Goal: Task Accomplishment & Management: Complete application form

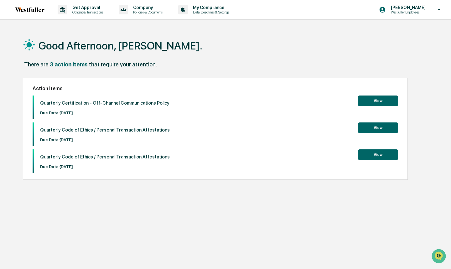
click at [376, 104] on button "View" at bounding box center [378, 101] width 40 height 11
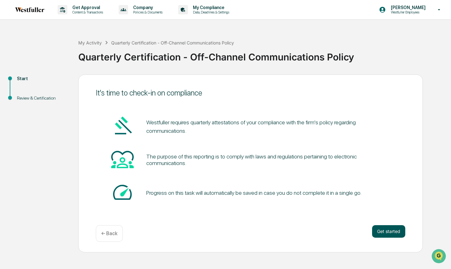
click at [383, 229] on button "Get started" at bounding box center [388, 231] width 33 height 13
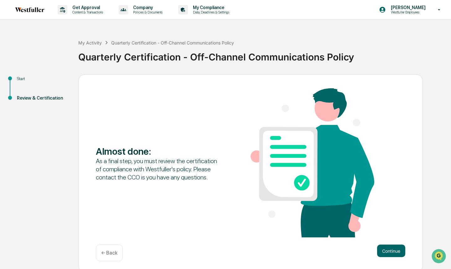
scroll to position [3, 0]
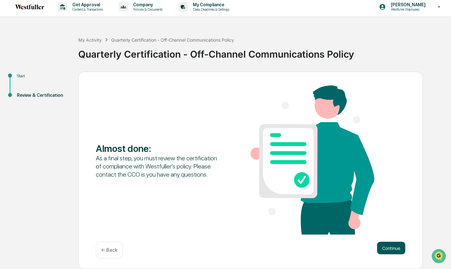
click at [394, 253] on button "Continue" at bounding box center [391, 248] width 28 height 13
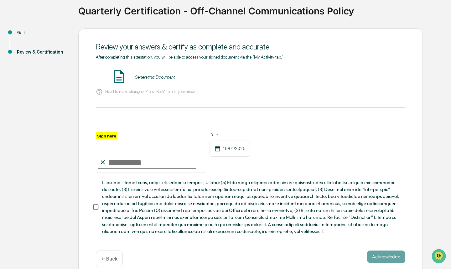
scroll to position [54, 0]
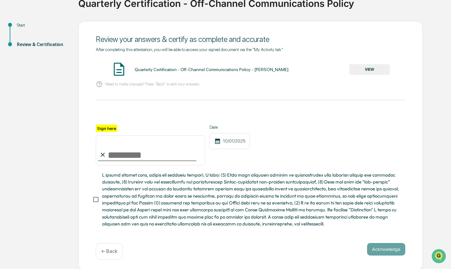
click at [369, 68] on button "VIEW" at bounding box center [370, 69] width 41 height 11
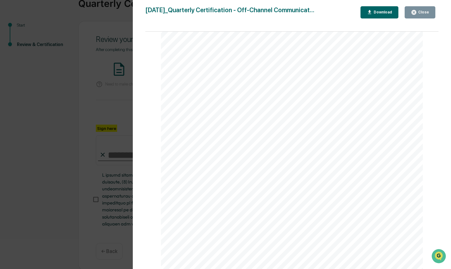
scroll to position [0, 0]
click at [202, 105] on span "Quarterly" at bounding box center [190, 101] width 32 height 7
click at [409, 18] on button "Close" at bounding box center [420, 12] width 31 height 12
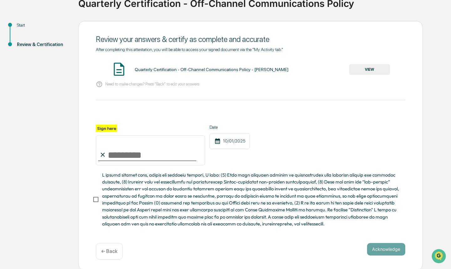
click at [146, 145] on input "Sign here" at bounding box center [150, 150] width 109 height 30
type input "**********"
click at [391, 246] on button "Acknowledge" at bounding box center [386, 249] width 38 height 13
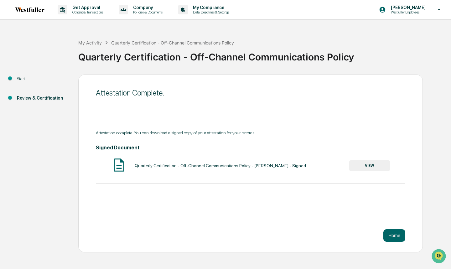
click at [93, 41] on div "My Activity" at bounding box center [90, 42] width 24 height 5
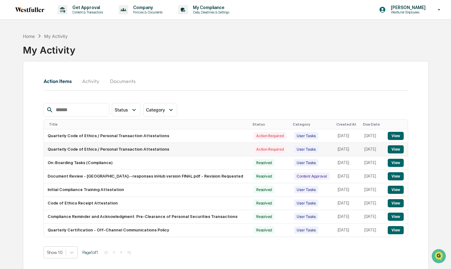
click at [392, 152] on button "View" at bounding box center [396, 149] width 16 height 8
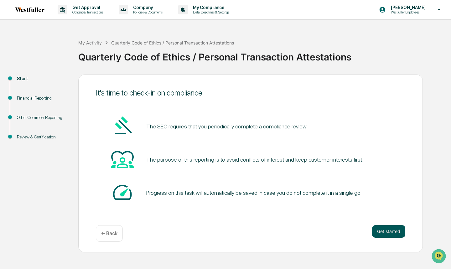
click at [388, 234] on button "Get started" at bounding box center [388, 231] width 33 height 13
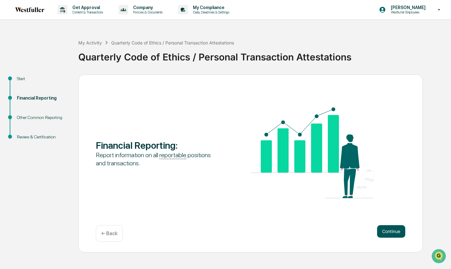
click at [400, 232] on button "Continue" at bounding box center [391, 231] width 28 height 13
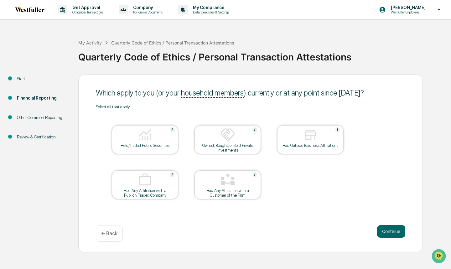
click at [156, 147] on div "Held/Traded Public Securities" at bounding box center [145, 145] width 56 height 5
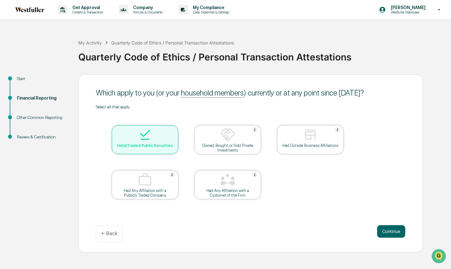
click at [148, 148] on div "Held/Traded Public Securities" at bounding box center [145, 145] width 56 height 5
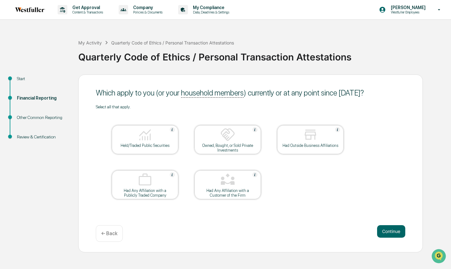
click at [150, 147] on div "Held/Traded Public Securities" at bounding box center [145, 145] width 56 height 5
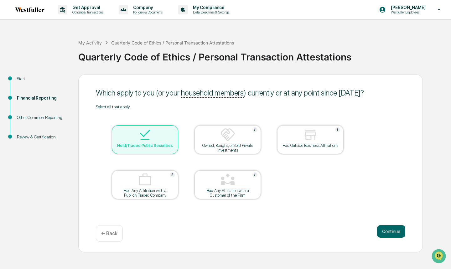
click at [370, 228] on div "Continue ← Back" at bounding box center [251, 233] width 310 height 17
click at [378, 228] on button "Continue" at bounding box center [391, 231] width 28 height 13
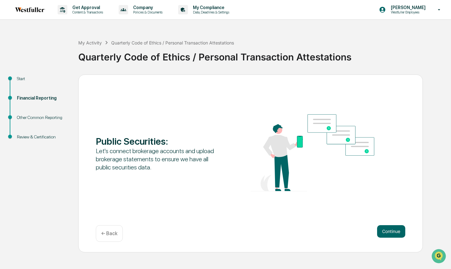
click at [101, 241] on div "← Back" at bounding box center [109, 233] width 27 height 17
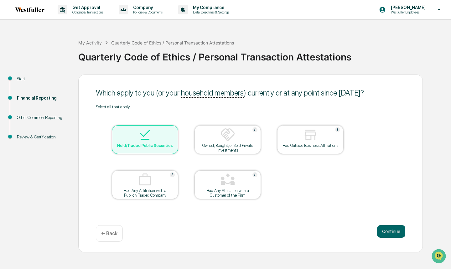
click at [171, 145] on div "Held/Traded Public Securities" at bounding box center [145, 145] width 56 height 5
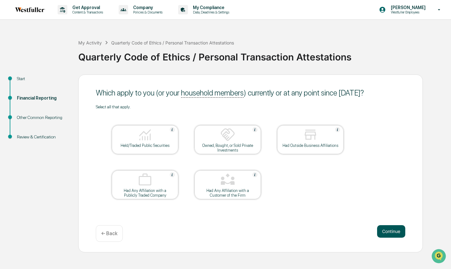
click at [392, 234] on button "Continue" at bounding box center [391, 231] width 28 height 13
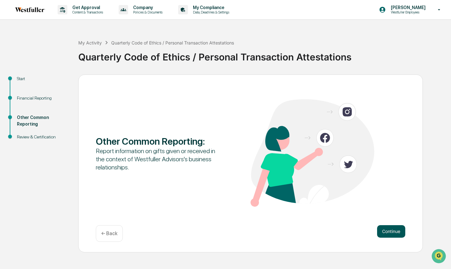
click at [392, 233] on button "Continue" at bounding box center [391, 231] width 28 height 13
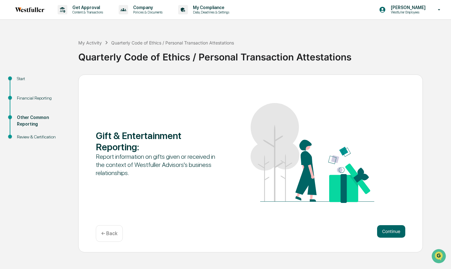
click at [392, 233] on button "Continue" at bounding box center [391, 231] width 28 height 13
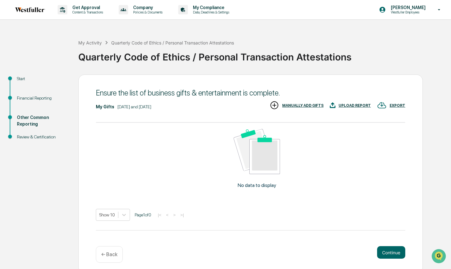
scroll to position [4, 0]
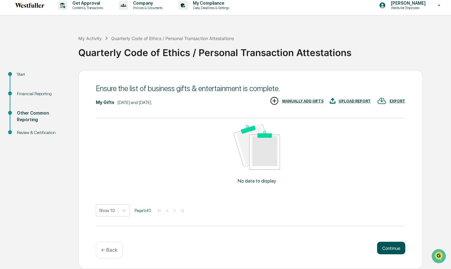
click at [390, 249] on button "Continue" at bounding box center [391, 248] width 28 height 13
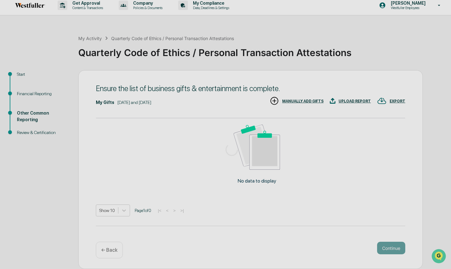
scroll to position [0, 0]
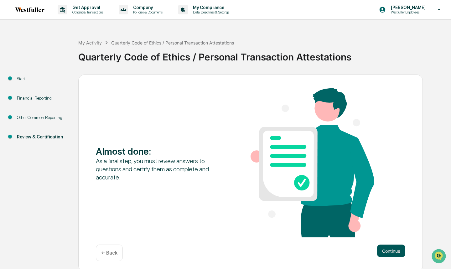
click at [390, 251] on button "Continue" at bounding box center [391, 251] width 28 height 13
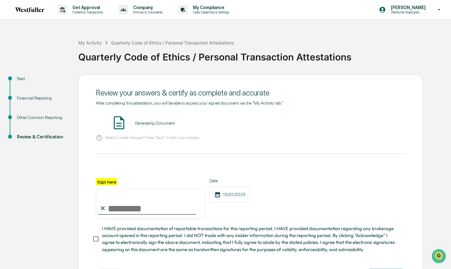
click at [157, 210] on input "Sign here" at bounding box center [150, 204] width 109 height 30
type input "**********"
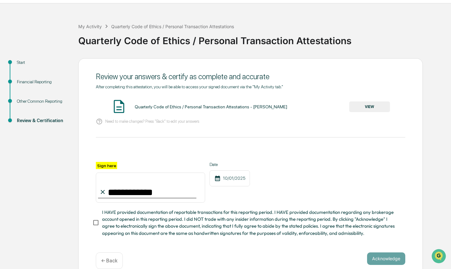
scroll to position [26, 0]
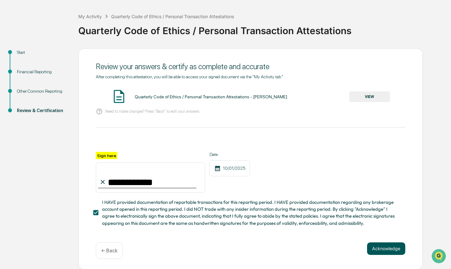
click at [387, 253] on button "Acknowledge" at bounding box center [386, 249] width 38 height 13
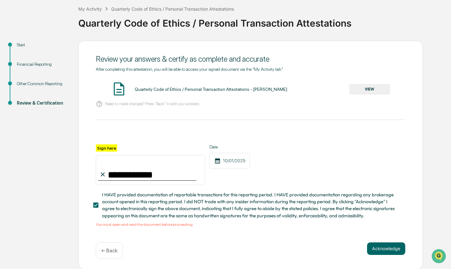
click at [372, 87] on button "VIEW" at bounding box center [370, 89] width 41 height 11
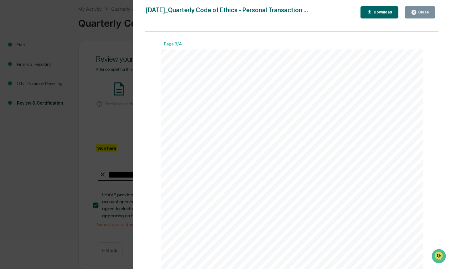
scroll to position [0, 0]
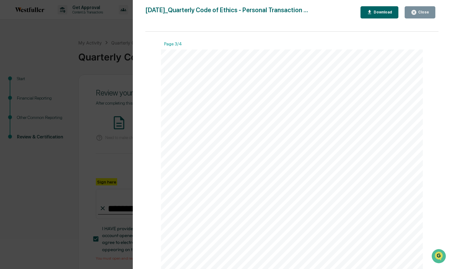
click at [431, 7] on button "Close" at bounding box center [420, 12] width 31 height 12
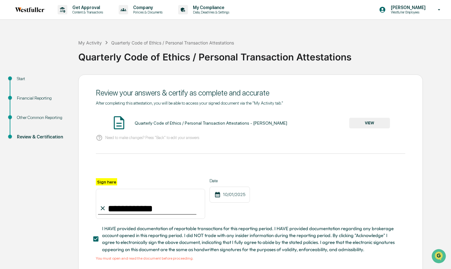
scroll to position [34, 0]
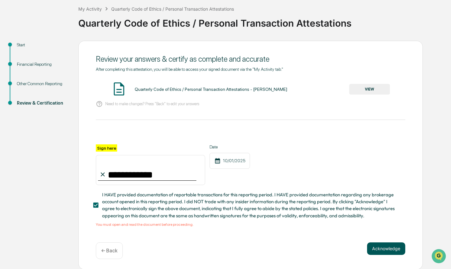
click at [386, 250] on button "Acknowledge" at bounding box center [386, 249] width 38 height 13
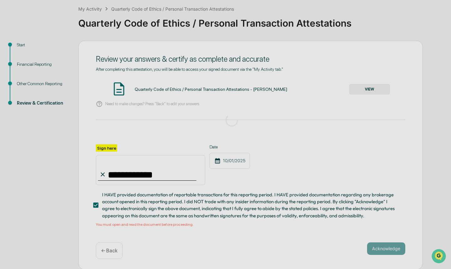
scroll to position [0, 0]
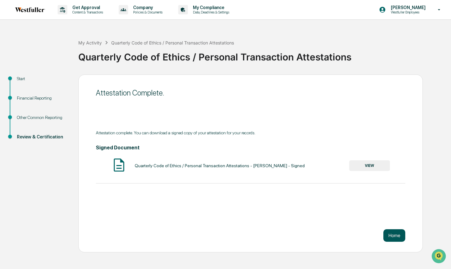
click at [399, 237] on button "Home" at bounding box center [395, 235] width 22 height 13
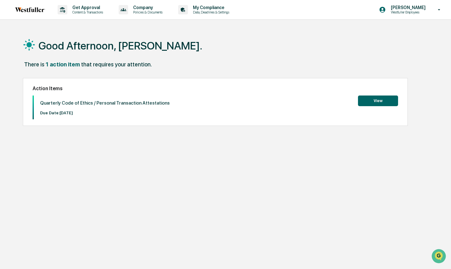
click at [376, 104] on button "View" at bounding box center [378, 101] width 40 height 11
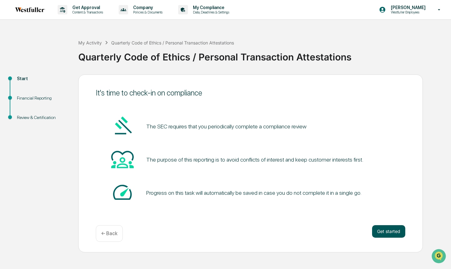
click at [387, 229] on button "Get started" at bounding box center [388, 231] width 33 height 13
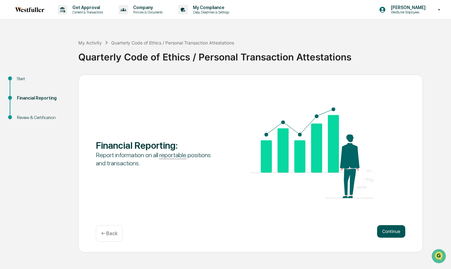
click at [386, 233] on button "Continue" at bounding box center [391, 231] width 28 height 13
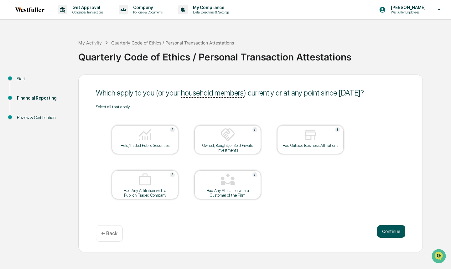
click at [390, 230] on button "Continue" at bounding box center [391, 231] width 28 height 13
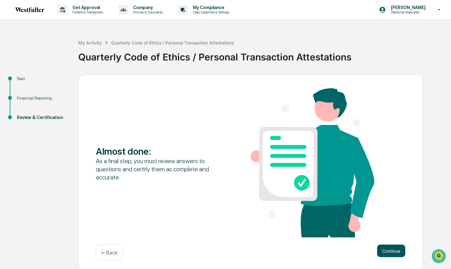
click at [391, 248] on button "Continue" at bounding box center [391, 251] width 28 height 13
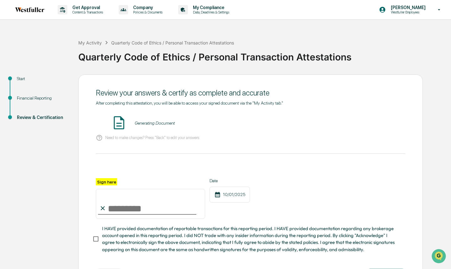
scroll to position [26, 0]
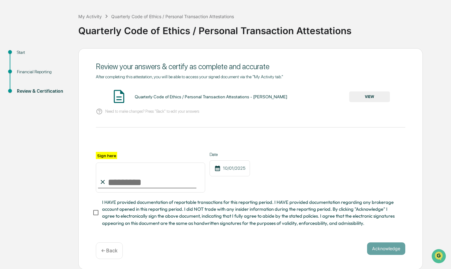
click at [375, 93] on button "VIEW" at bounding box center [370, 97] width 41 height 11
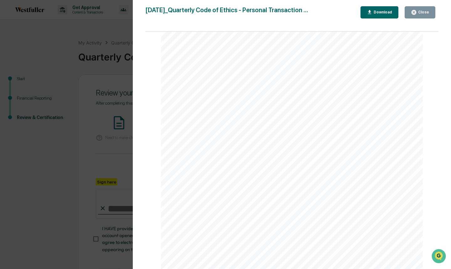
scroll to position [0, 0]
click at [412, 20] on div "[DATE]_Quarterly Code of Ethics - Personal Transaction ... Close Download Page …" at bounding box center [291, 140] width 293 height 269
click at [414, 18] on button "Close" at bounding box center [420, 12] width 31 height 12
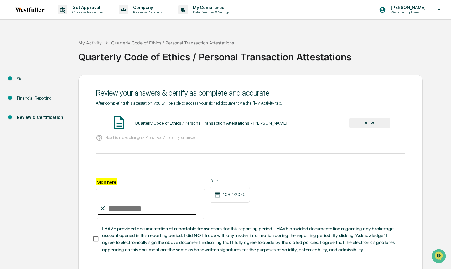
click at [124, 202] on input "Sign here" at bounding box center [150, 204] width 109 height 30
type input "**********"
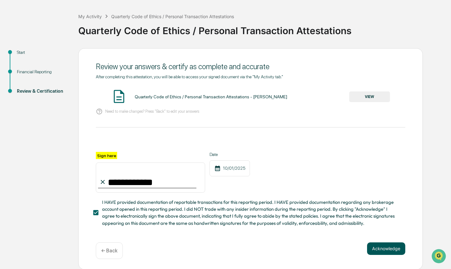
click at [397, 250] on button "Acknowledge" at bounding box center [386, 249] width 38 height 13
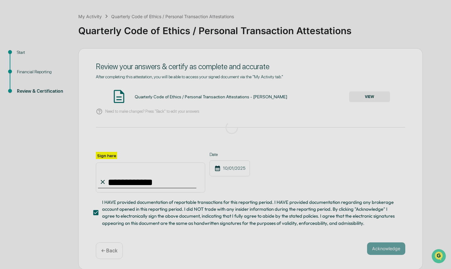
scroll to position [0, 0]
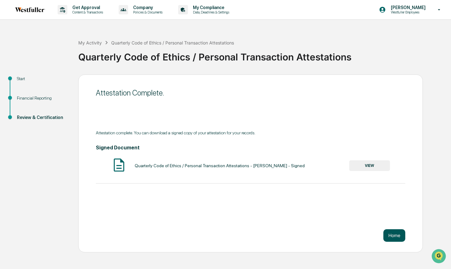
click at [391, 236] on button "Home" at bounding box center [395, 235] width 22 height 13
